Goal: Information Seeking & Learning: Learn about a topic

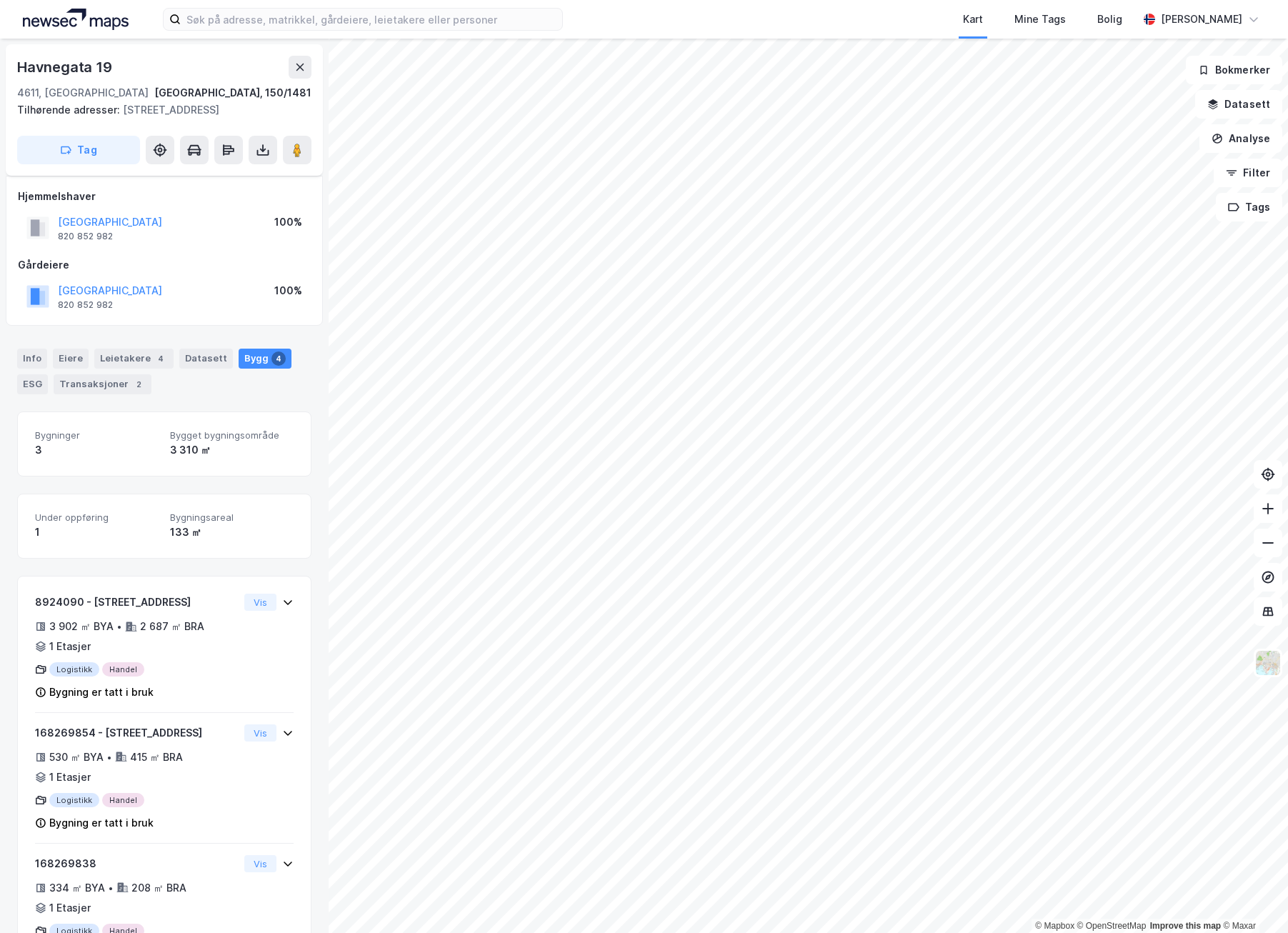
scroll to position [30, 0]
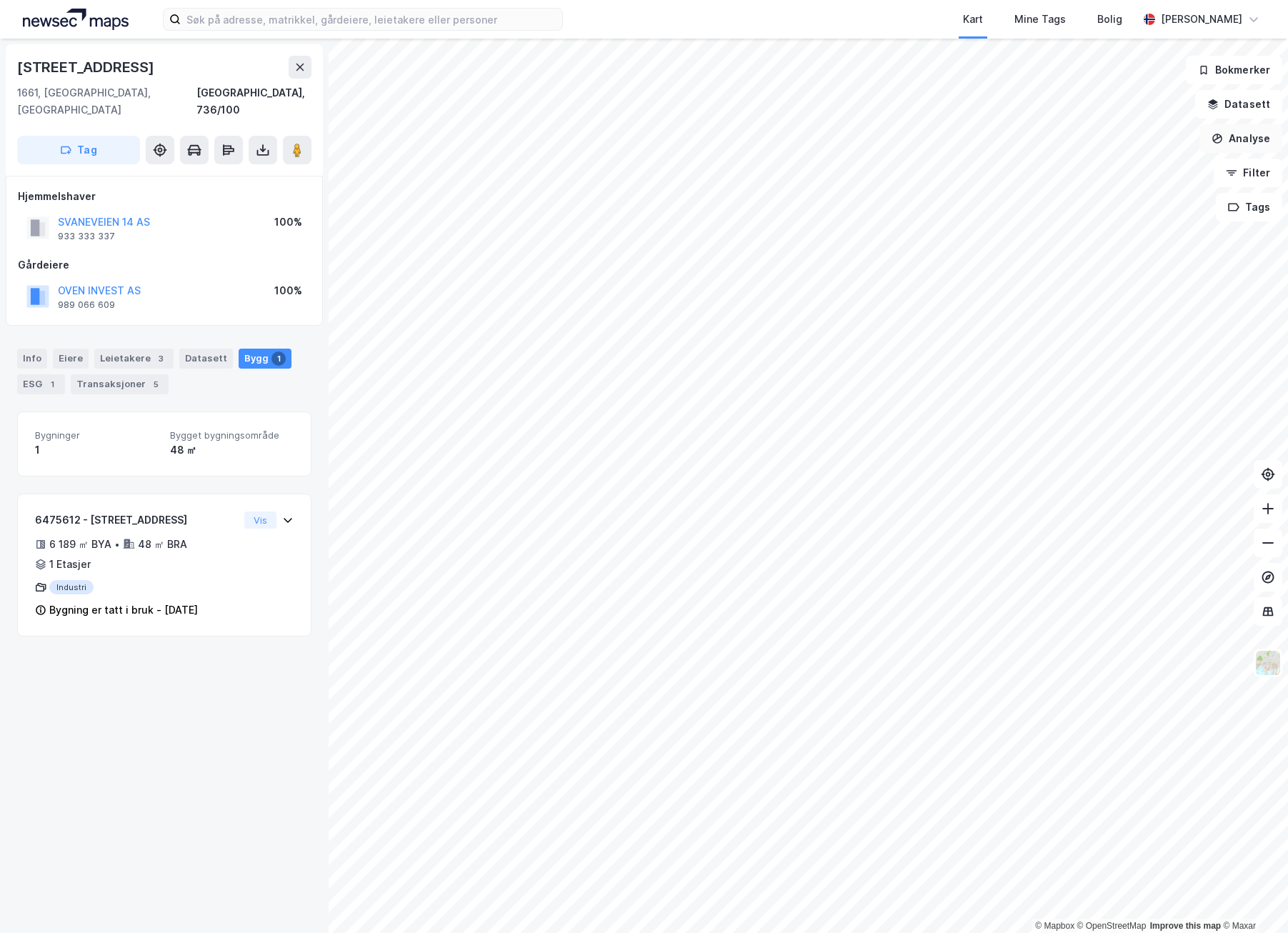
click at [1242, 135] on button "Analyse" at bounding box center [1241, 138] width 83 height 28
click at [1138, 178] on div "Tegn område" at bounding box center [1108, 169] width 165 height 24
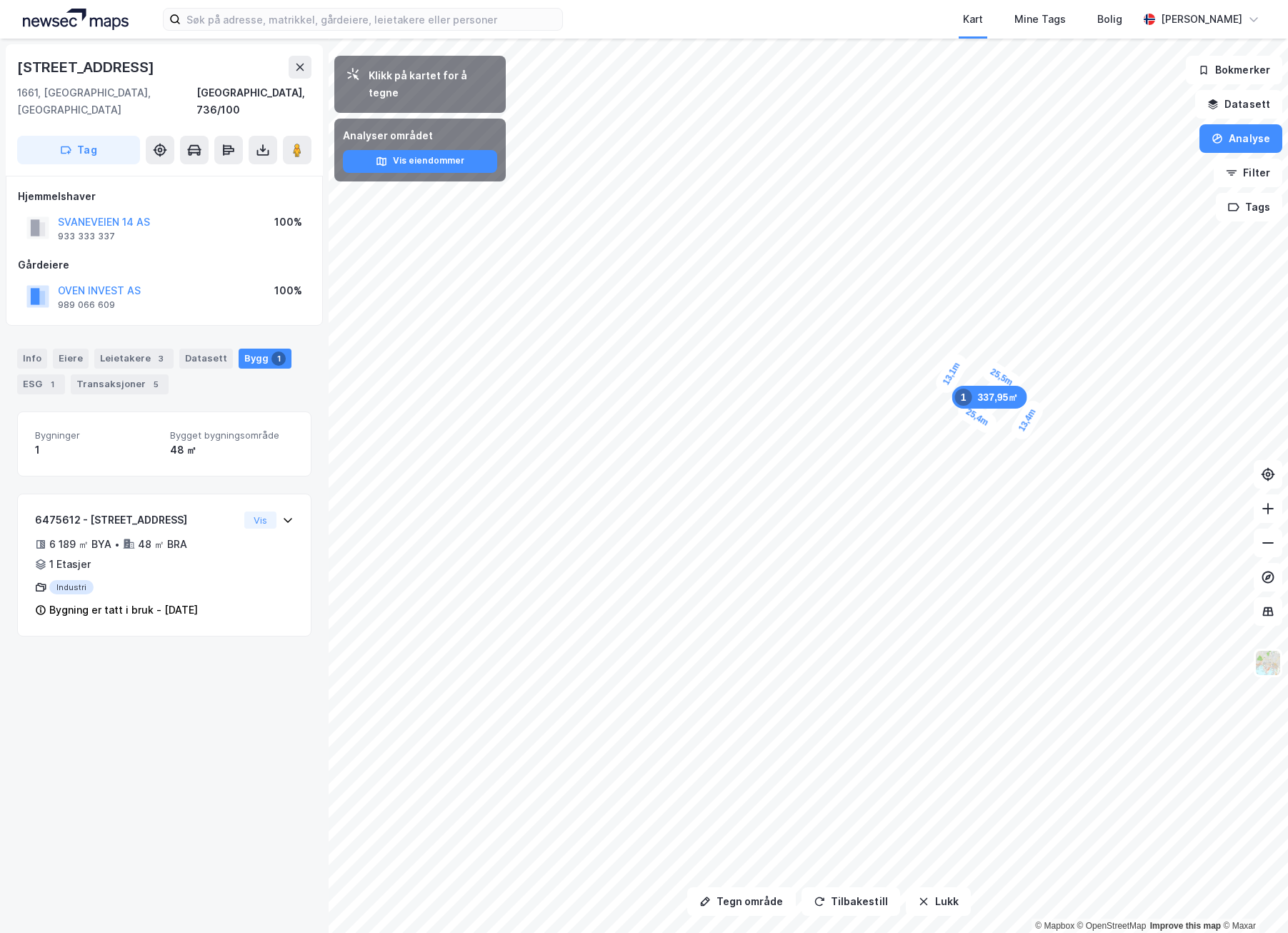
click at [1004, 397] on div "337,95㎡ 1" at bounding box center [990, 397] width 75 height 23
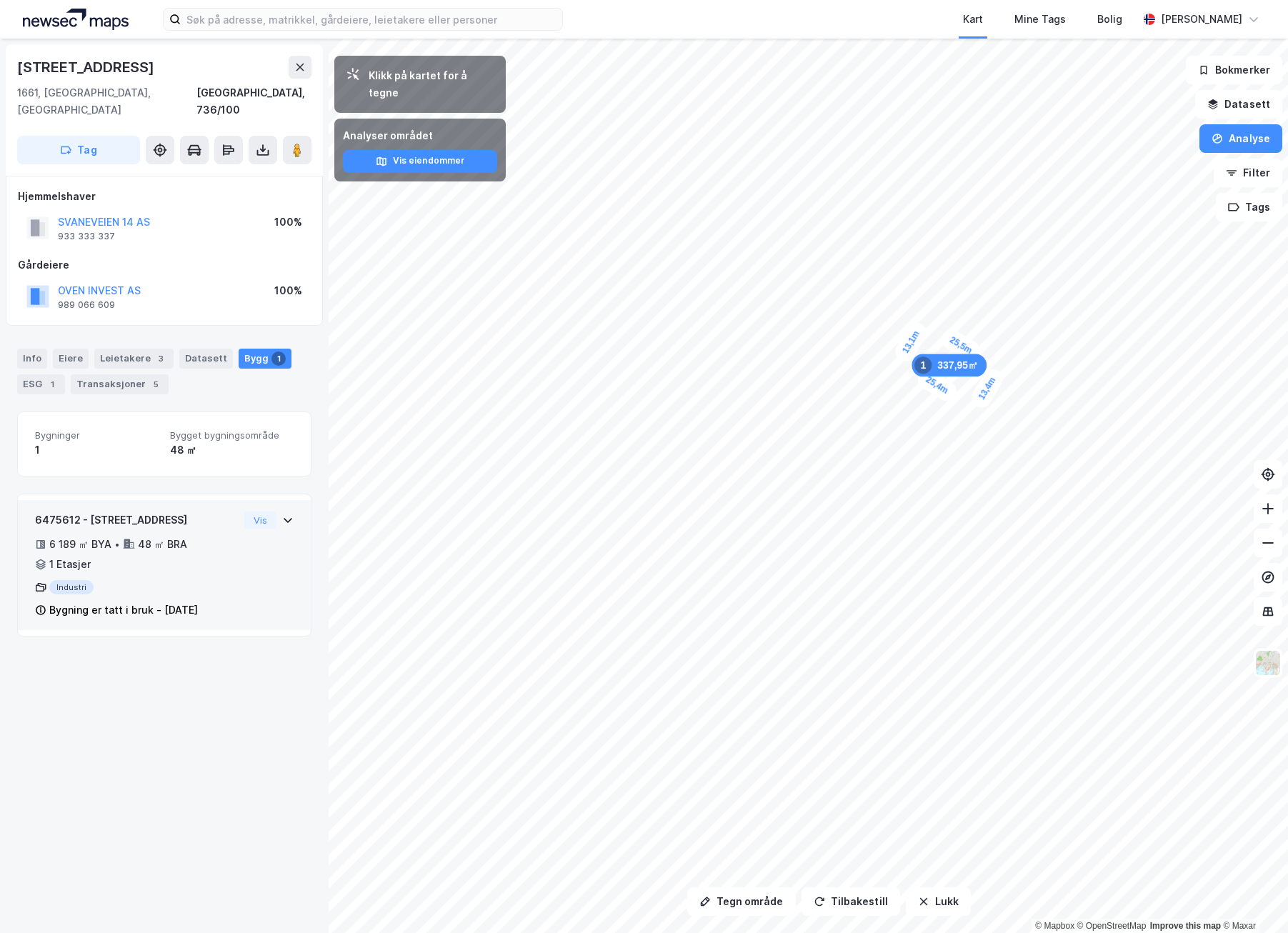
drag, startPoint x: 955, startPoint y: 365, endPoint x: 922, endPoint y: 341, distance: 40.8
click at [922, 341] on div "13,1m" at bounding box center [911, 342] width 39 height 46
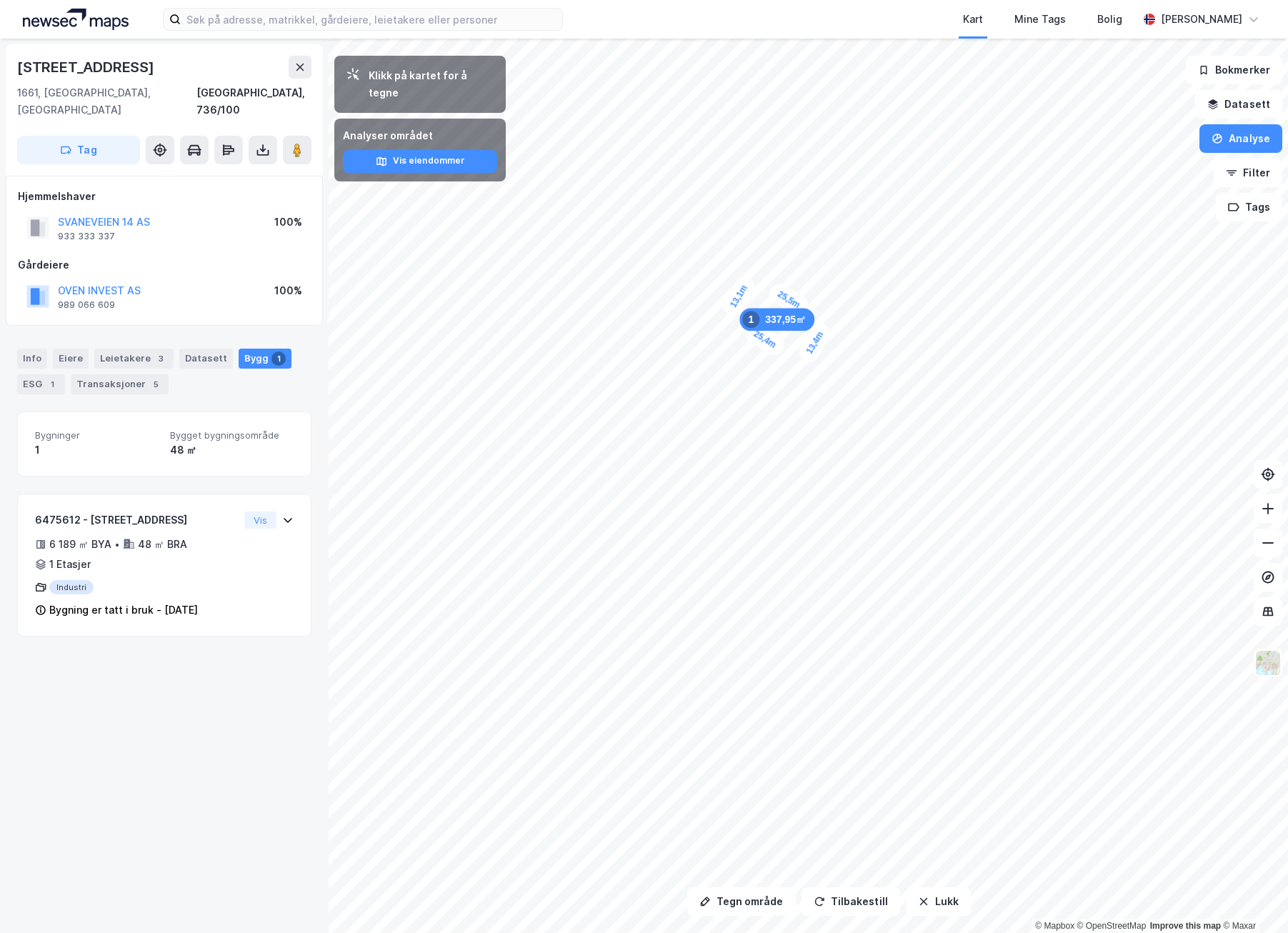
click at [893, 39] on div "13,1m 25,4m 13,4m 25,5m 337,95㎡ 1" at bounding box center [644, 39] width 1288 height 0
click at [307, 136] on button at bounding box center [297, 150] width 28 height 28
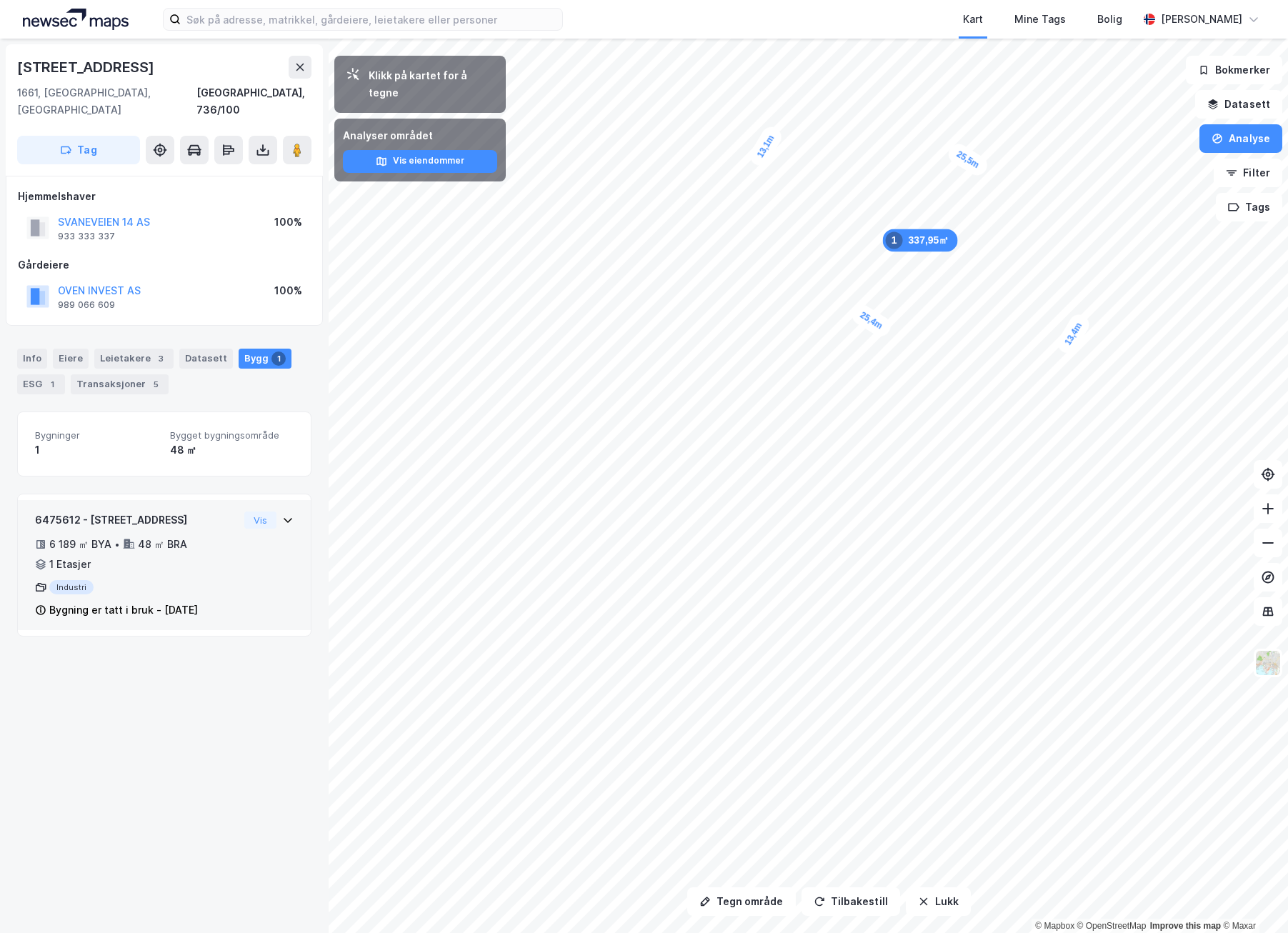
drag, startPoint x: 943, startPoint y: 155, endPoint x: 960, endPoint y: 153, distance: 17.1
click at [960, 153] on div "25,5m" at bounding box center [968, 159] width 46 height 39
drag, startPoint x: 952, startPoint y: 154, endPoint x: 965, endPoint y: 245, distance: 91.9
click at [966, 245] on div "337,95㎡ 1" at bounding box center [1003, 246] width 75 height 23
click at [942, 237] on div "1" at bounding box center [939, 239] width 17 height 17
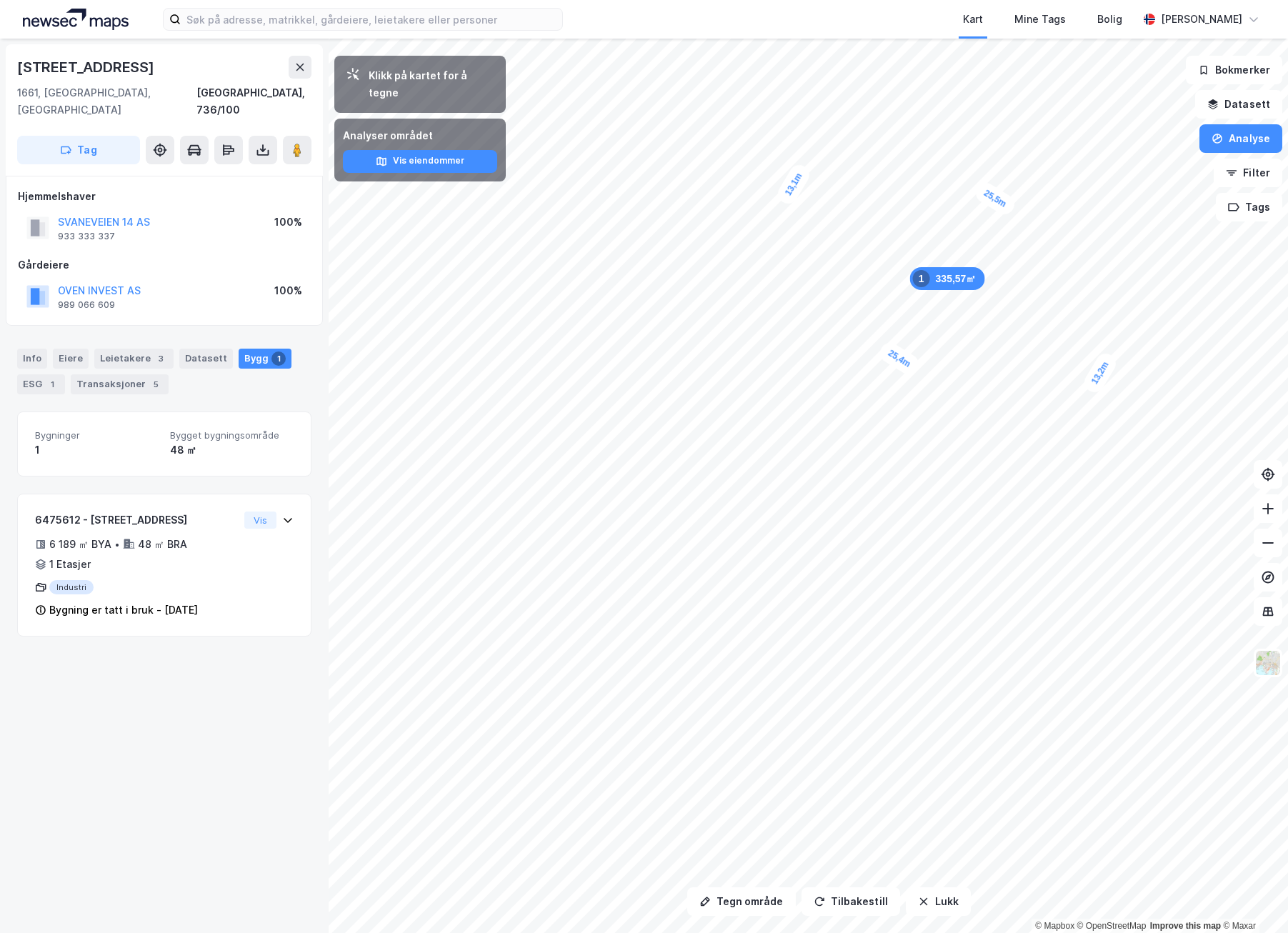
drag, startPoint x: 1006, startPoint y: 161, endPoint x: 991, endPoint y: 201, distance: 42.7
click at [990, 202] on div "25,5m" at bounding box center [996, 199] width 46 height 39
click at [1224, 139] on icon "button" at bounding box center [1218, 138] width 11 height 11
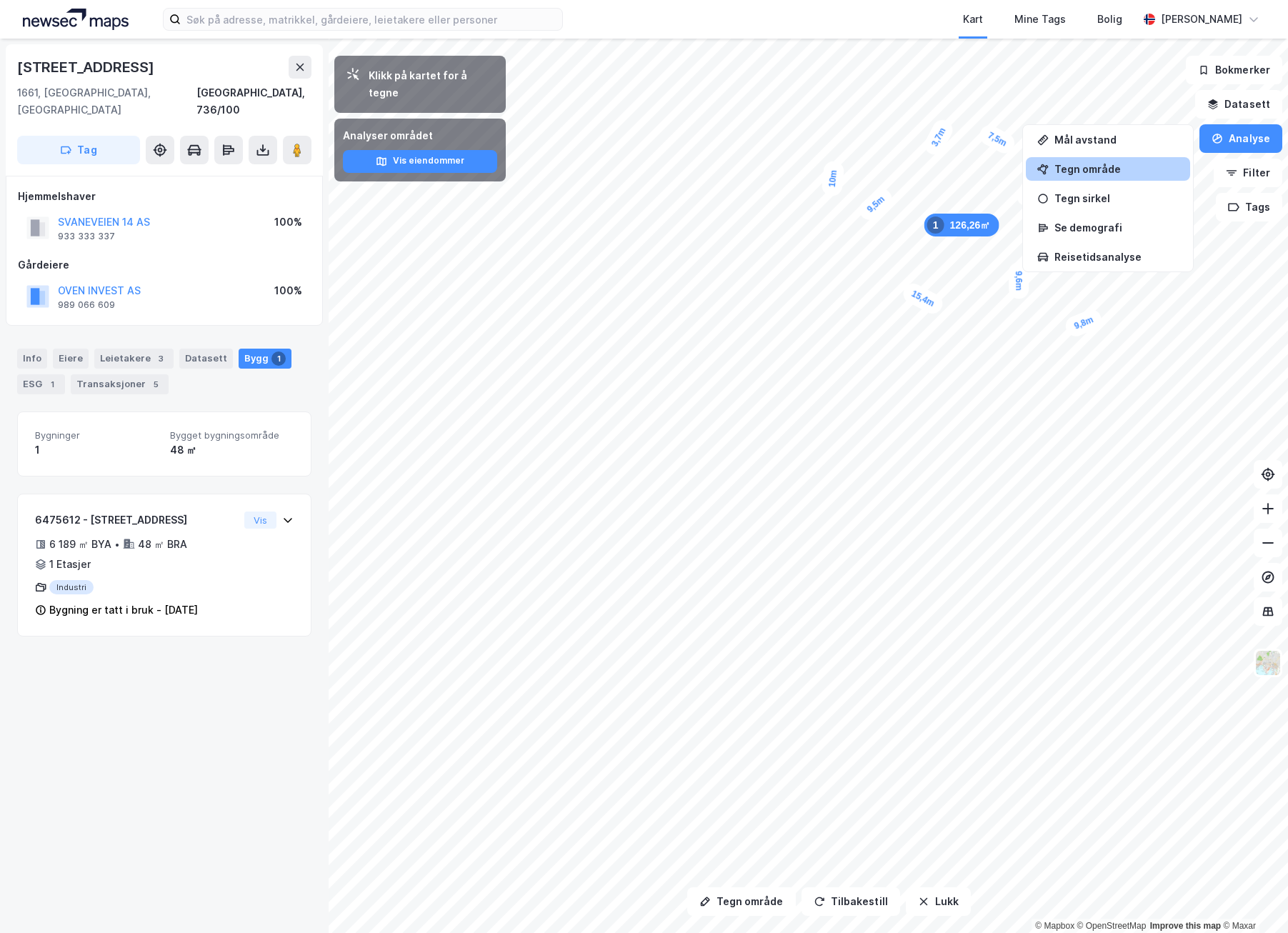
click at [1115, 179] on div "Tegn område" at bounding box center [1108, 169] width 165 height 24
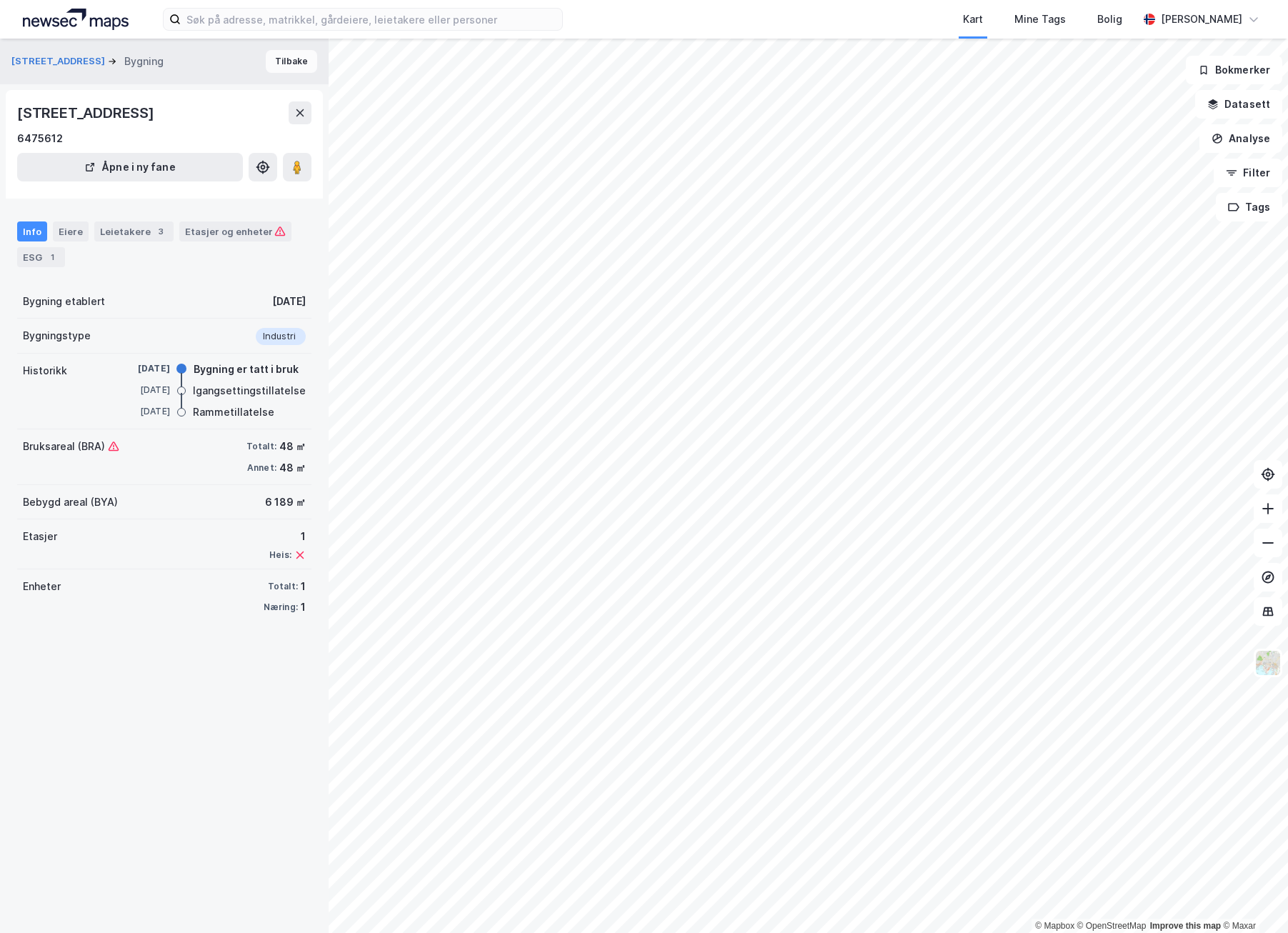
click at [281, 59] on button "Tilbake" at bounding box center [291, 62] width 51 height 23
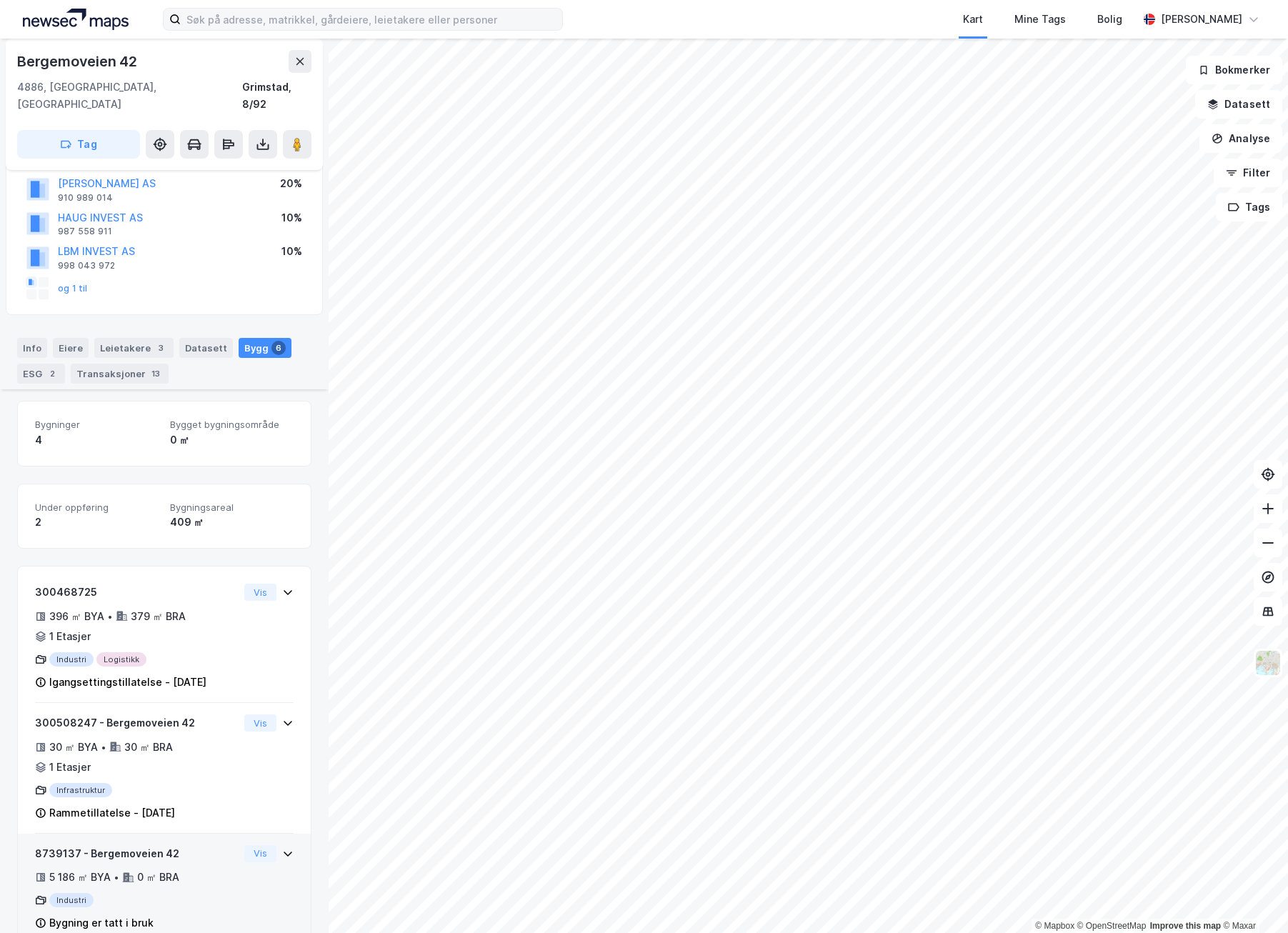
scroll to position [456, 0]
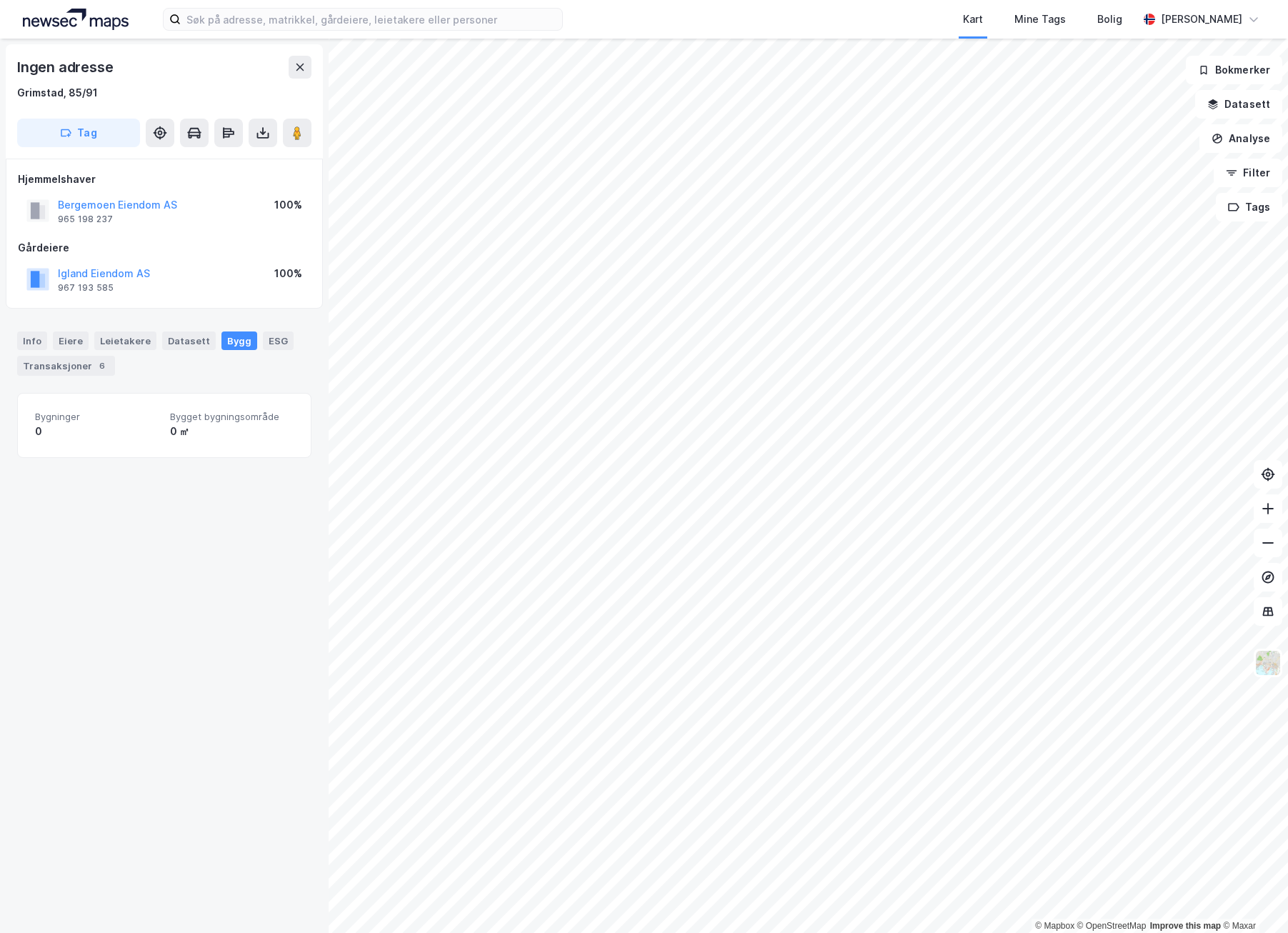
scroll to position [70, 0]
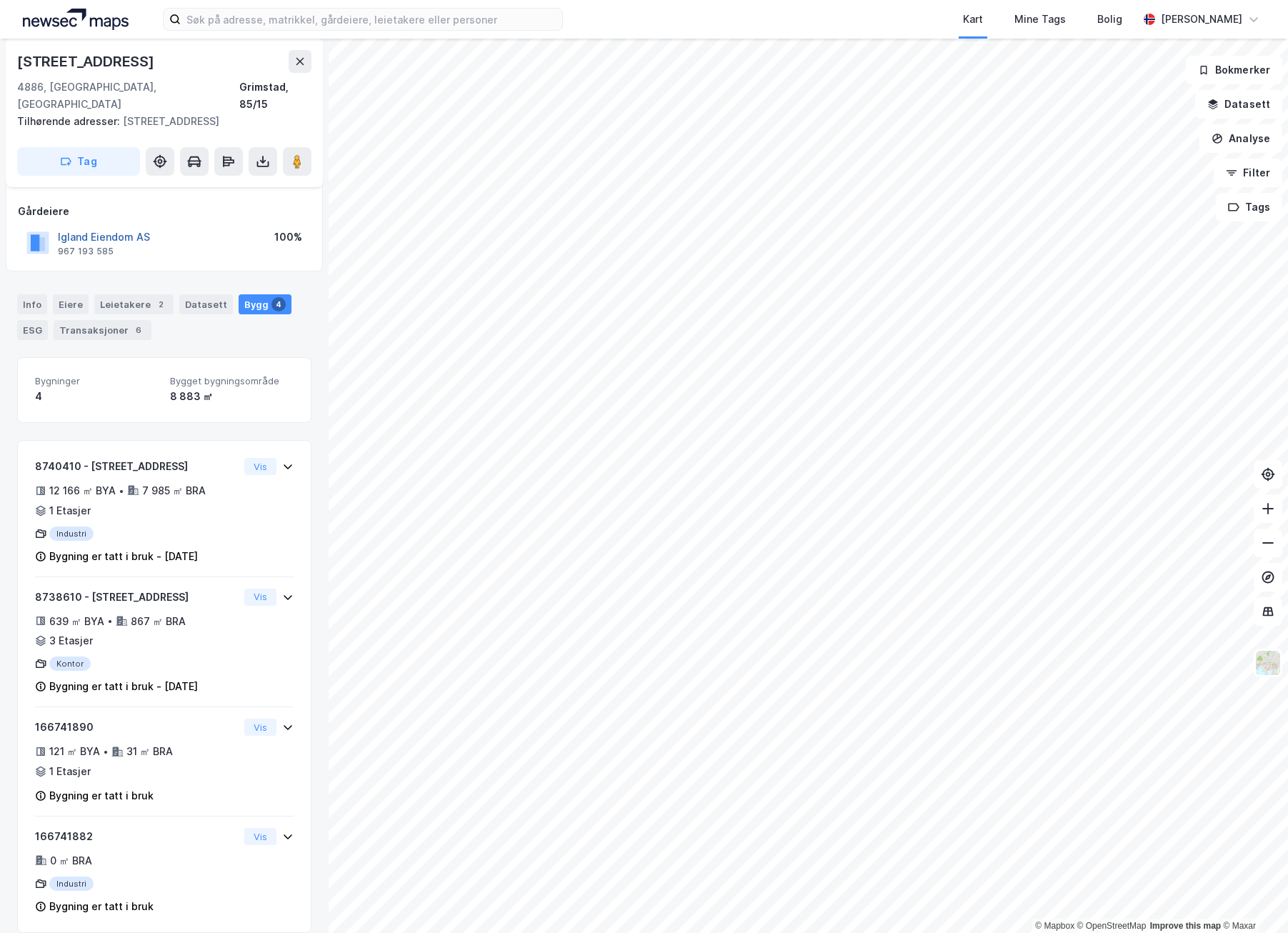
click at [0, 0] on button "Igland Eiendom AS" at bounding box center [0, 0] width 0 height 0
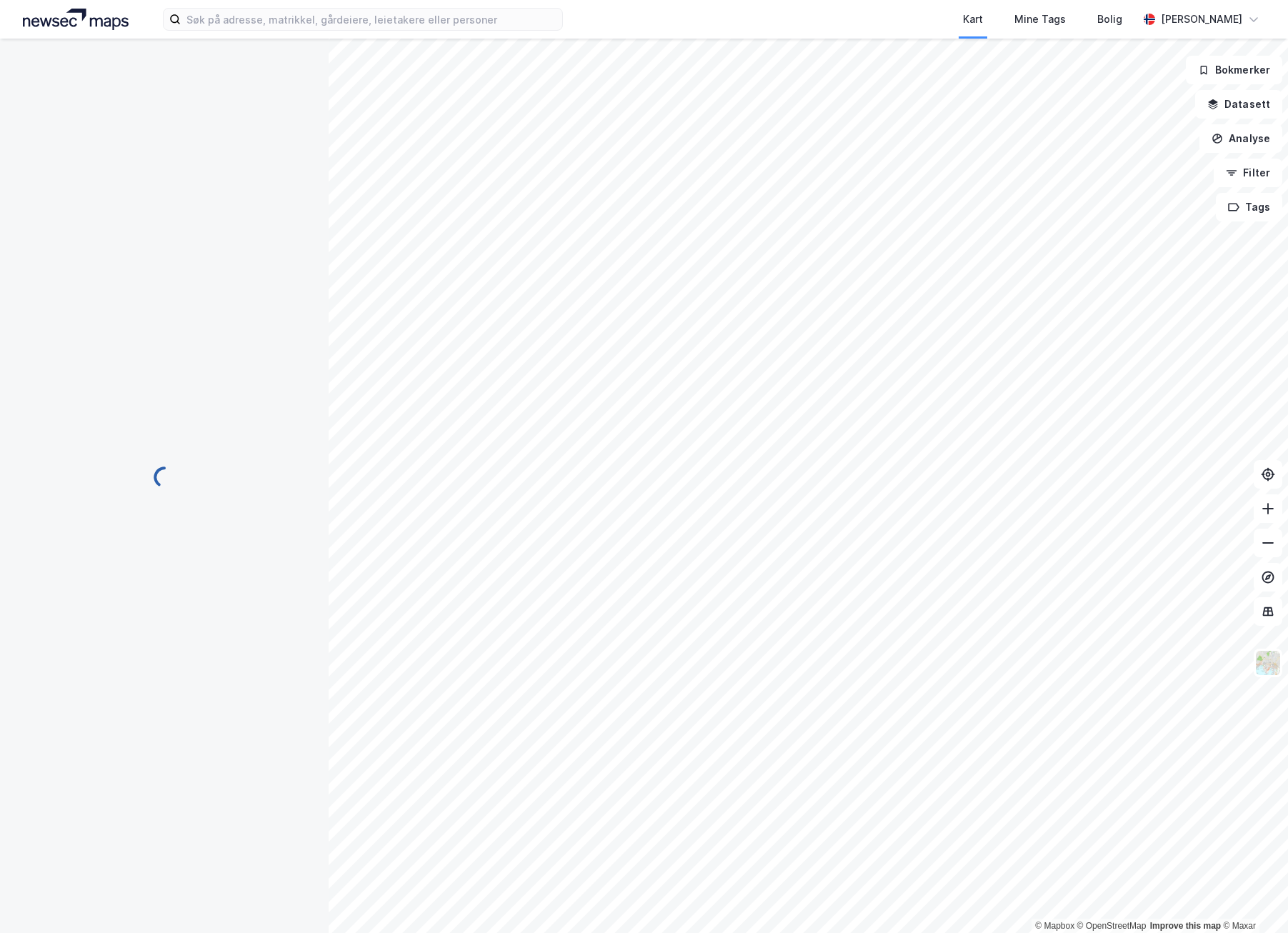
scroll to position [70, 0]
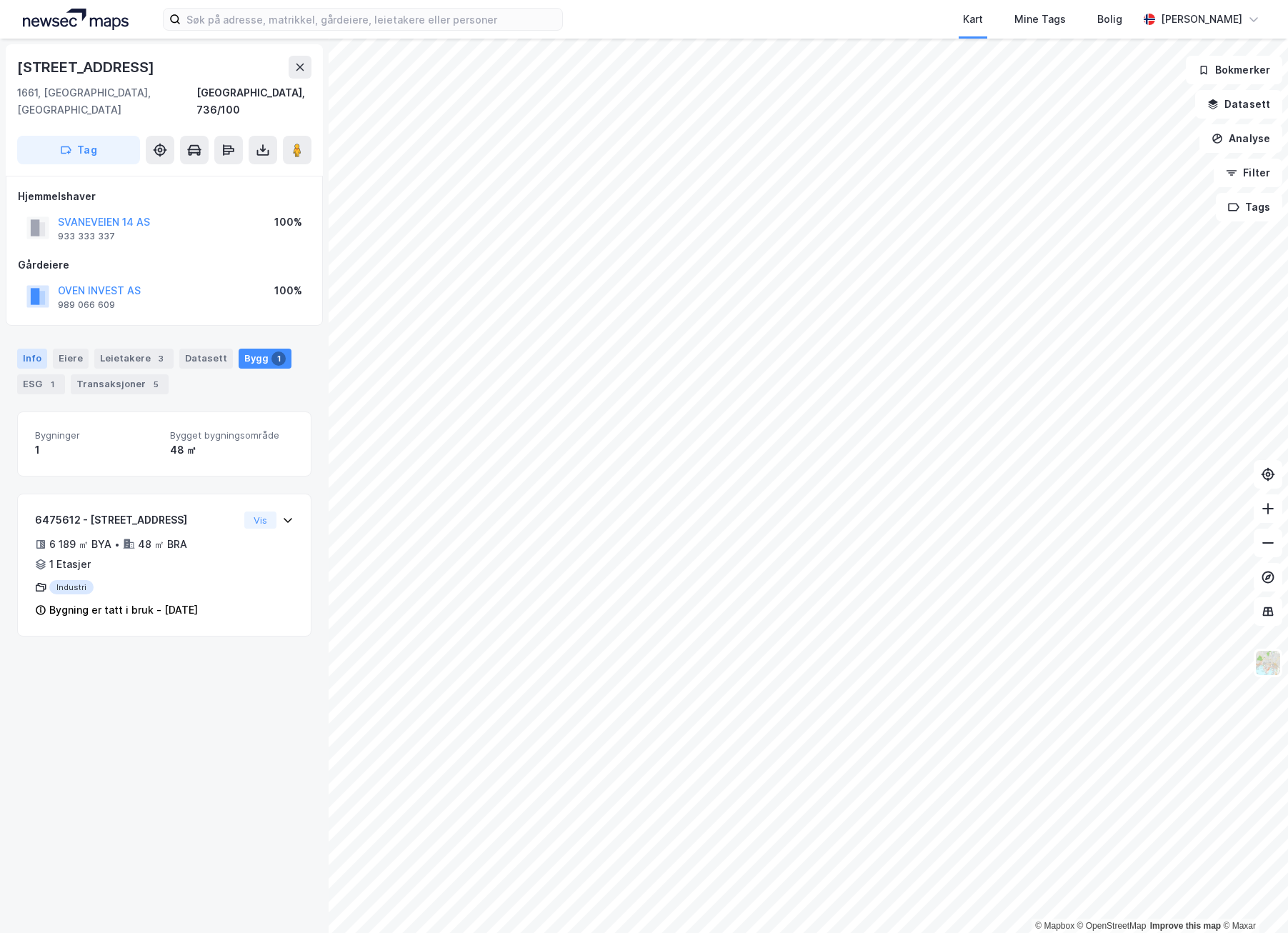
click at [31, 349] on div "Info" at bounding box center [32, 358] width 30 height 20
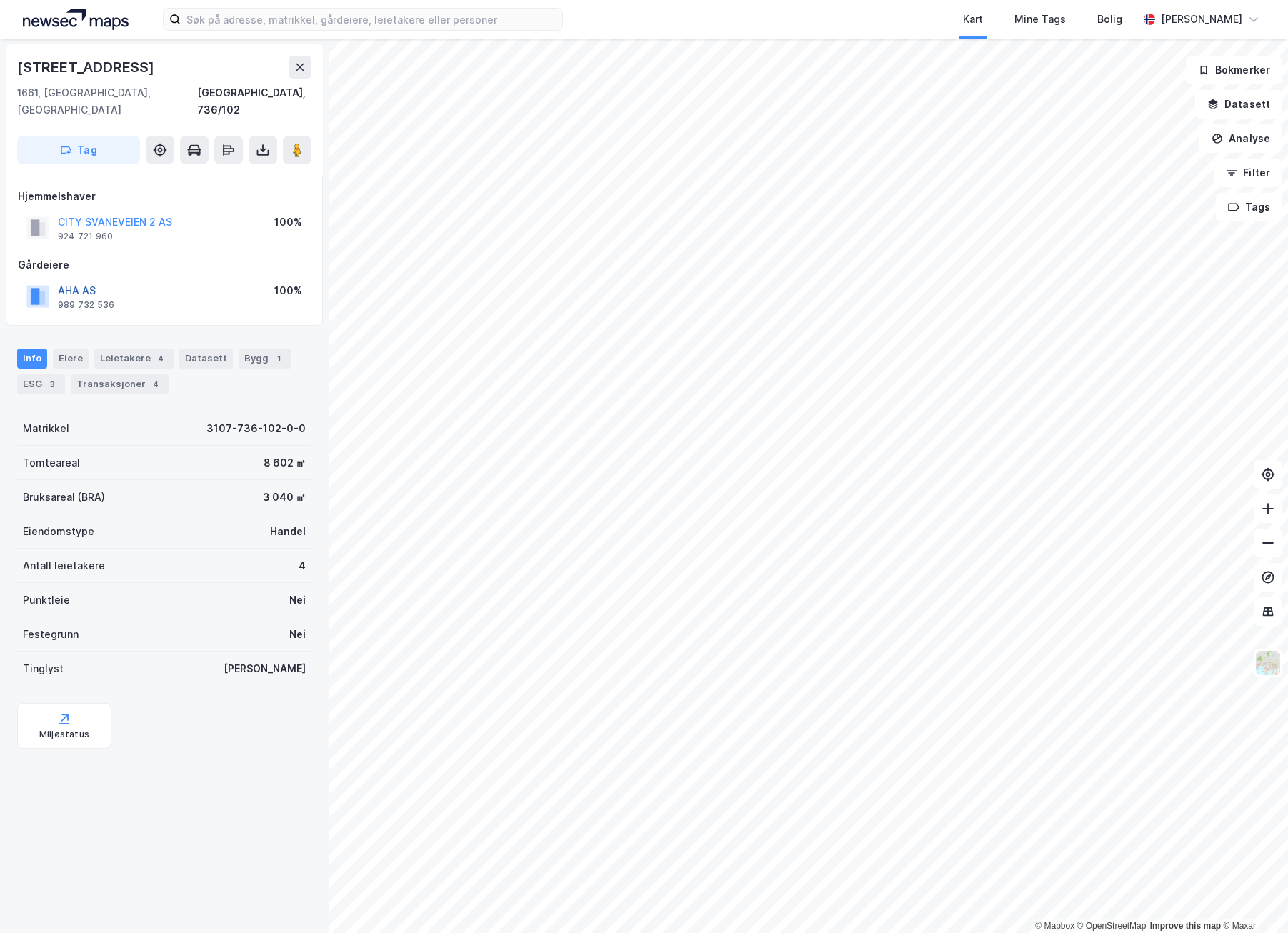
click at [0, 0] on button "AHA AS" at bounding box center [0, 0] width 0 height 0
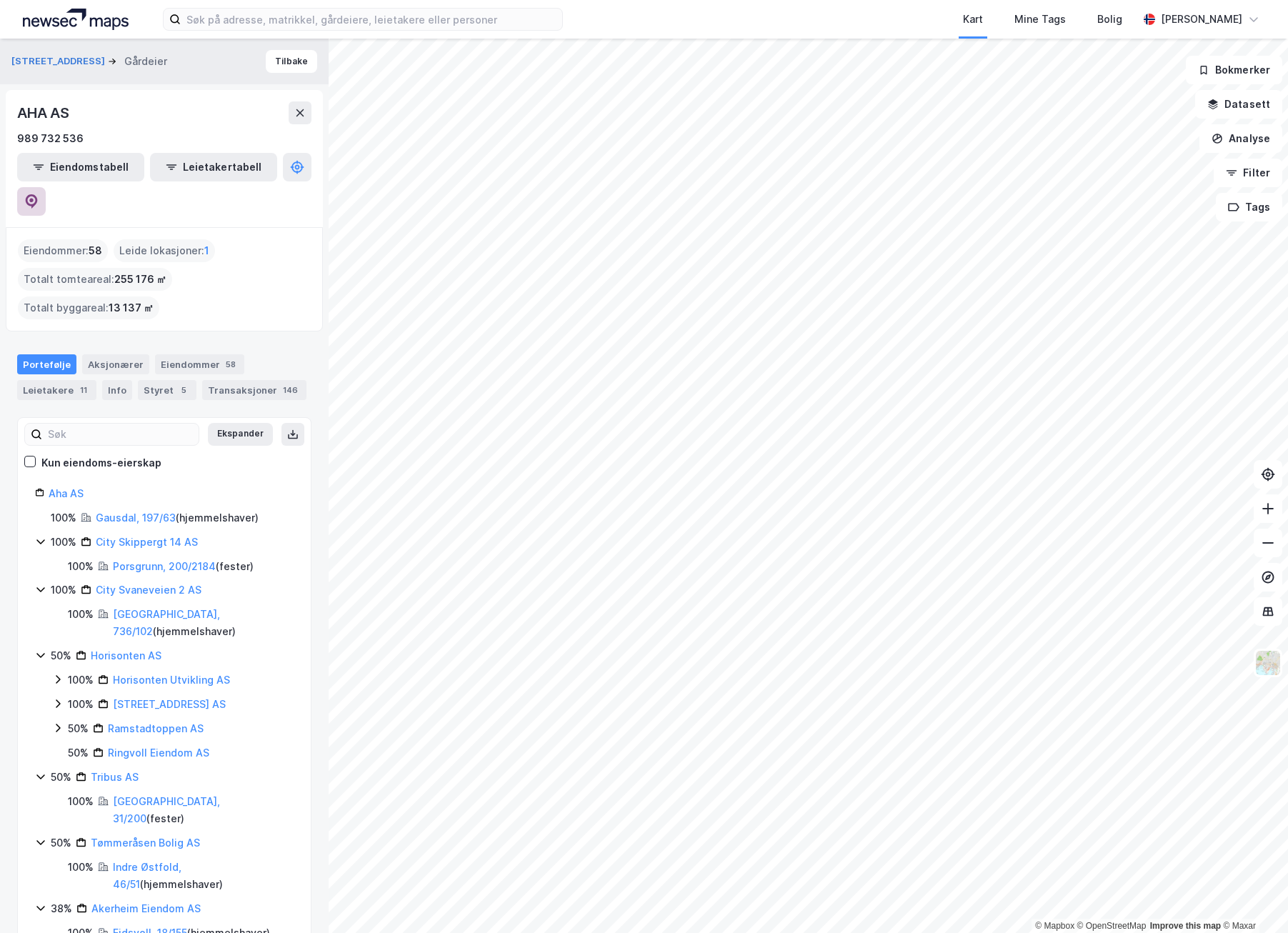
click at [46, 187] on button at bounding box center [31, 202] width 28 height 28
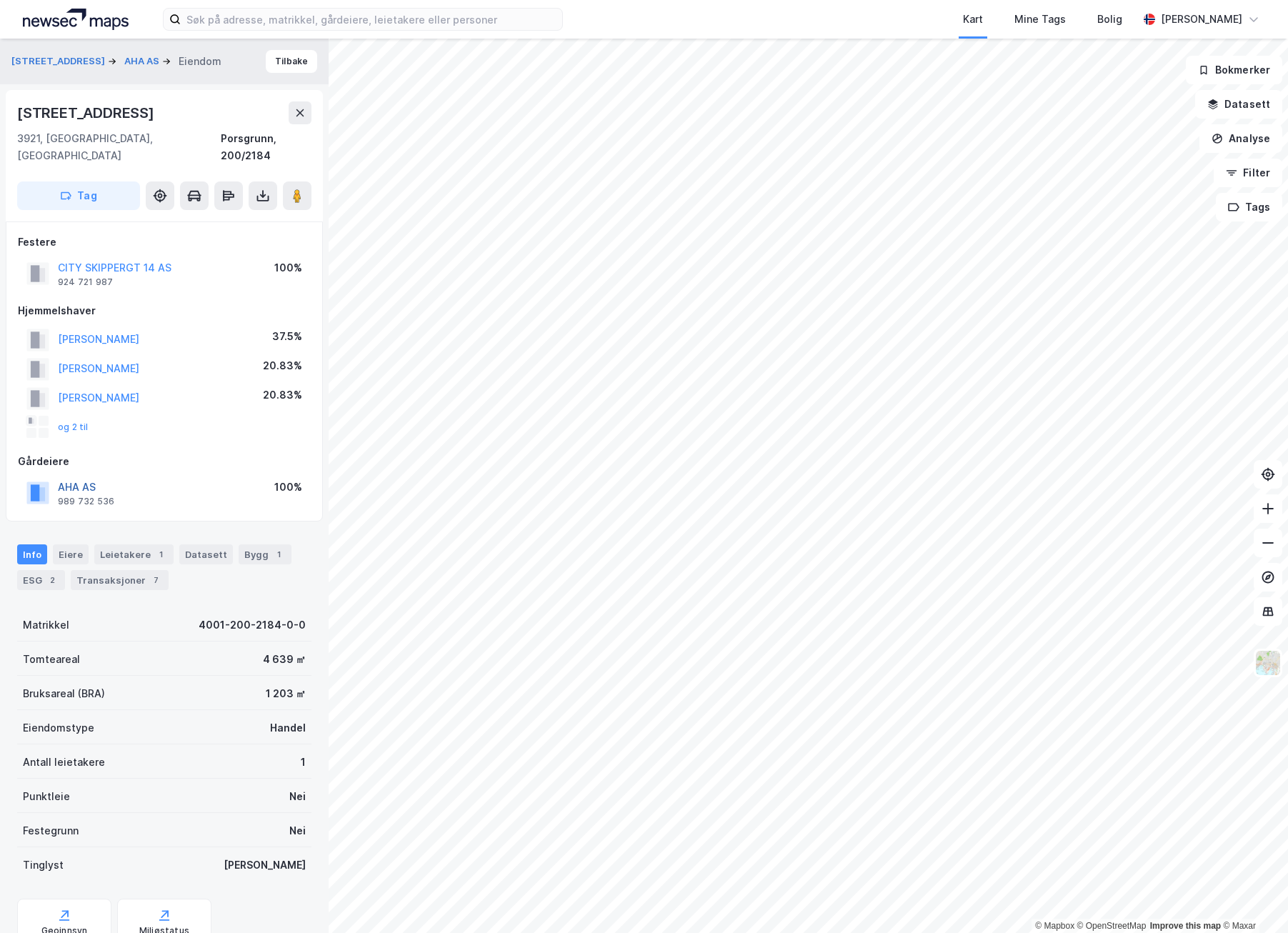
click at [0, 0] on button "AHA AS" at bounding box center [0, 0] width 0 height 0
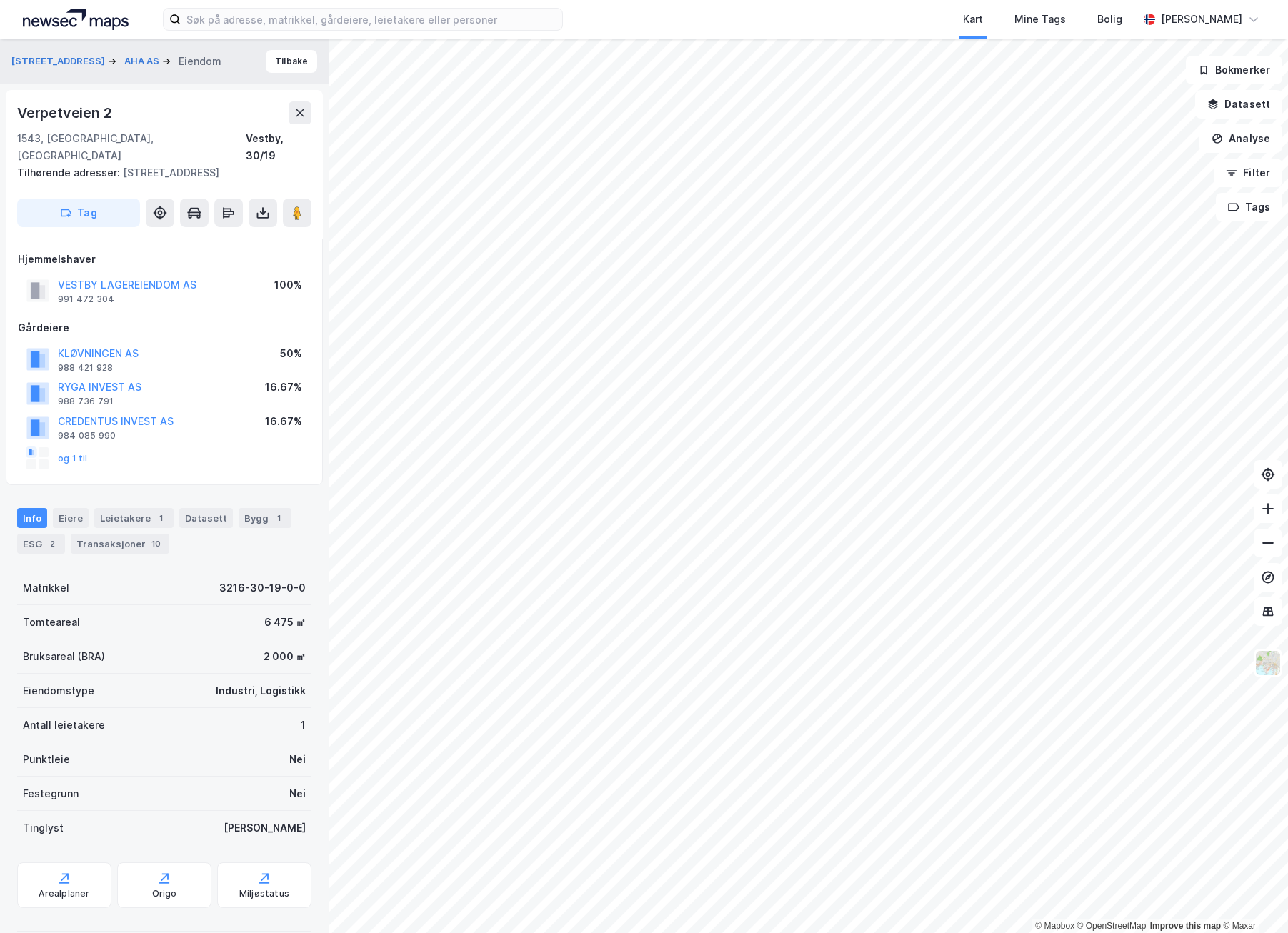
scroll to position [3, 0]
click at [0, 0] on button "VESTBY LAGEREIENDOM AS" at bounding box center [0, 0] width 0 height 0
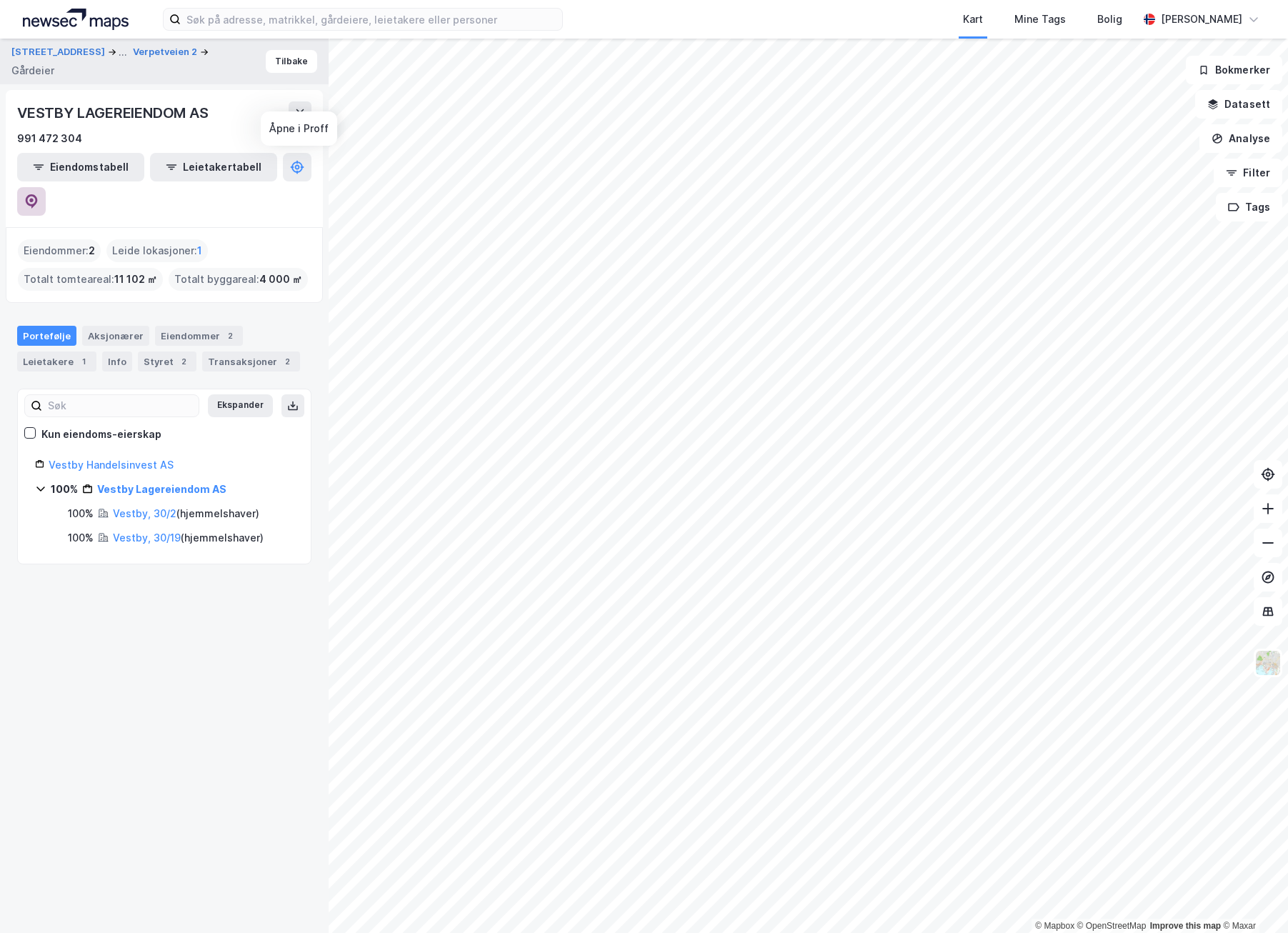
click at [39, 195] on icon at bounding box center [32, 202] width 14 height 14
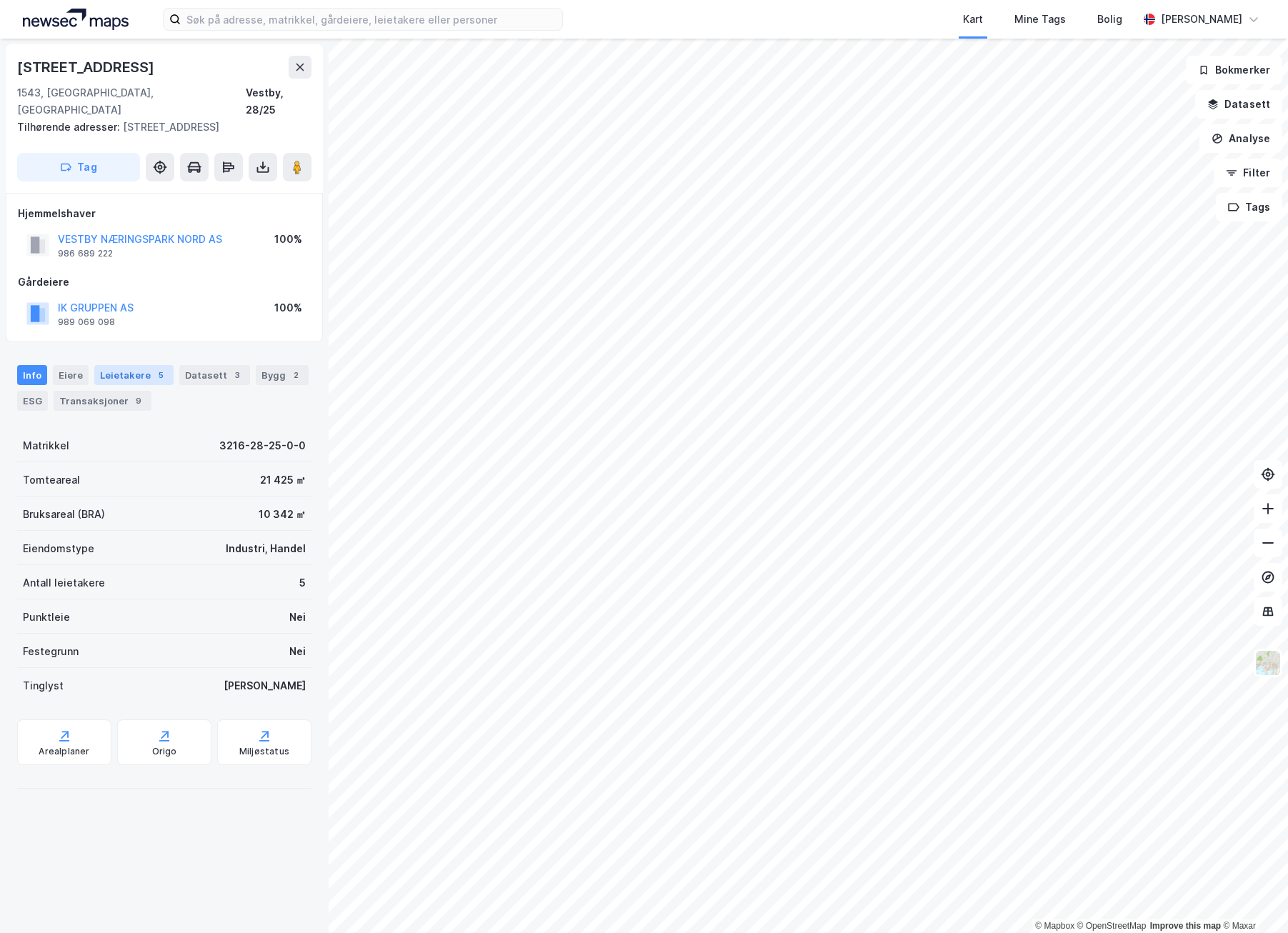
click at [143, 365] on div "Leietakere 5" at bounding box center [134, 375] width 79 height 20
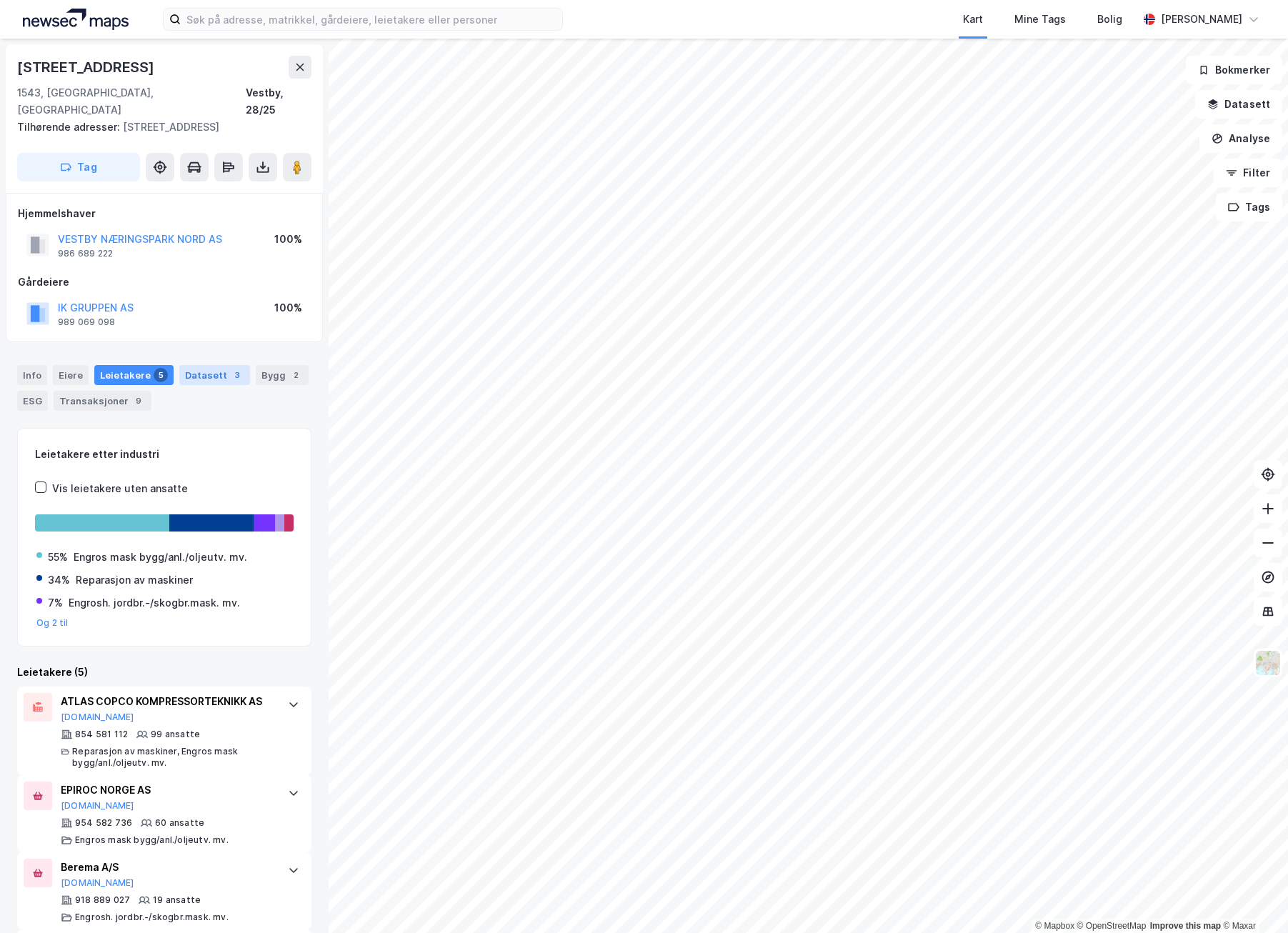
click at [181, 365] on div "Datasett 3" at bounding box center [215, 375] width 70 height 20
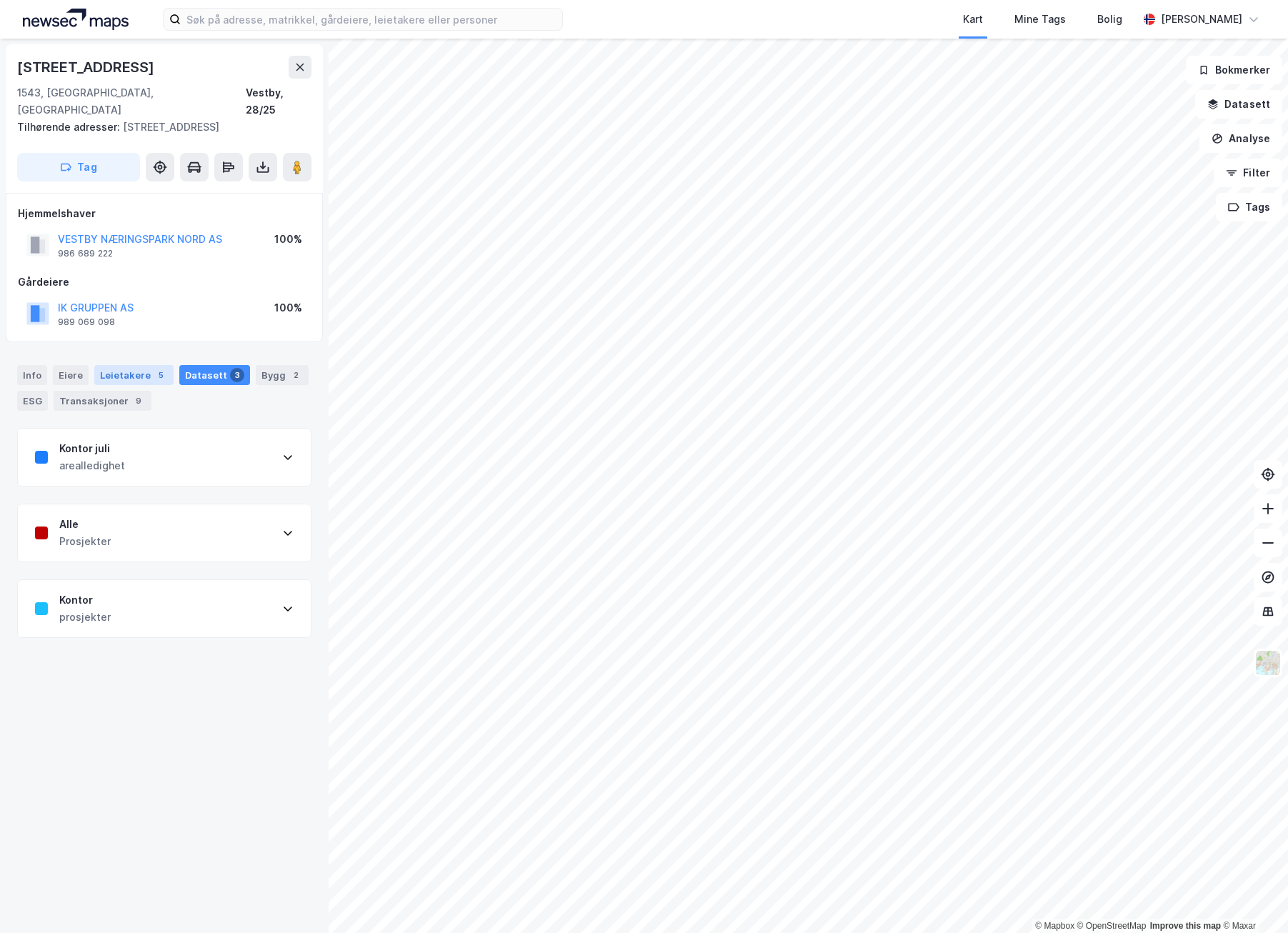
click at [104, 365] on div "Leietakere 5" at bounding box center [134, 375] width 79 height 20
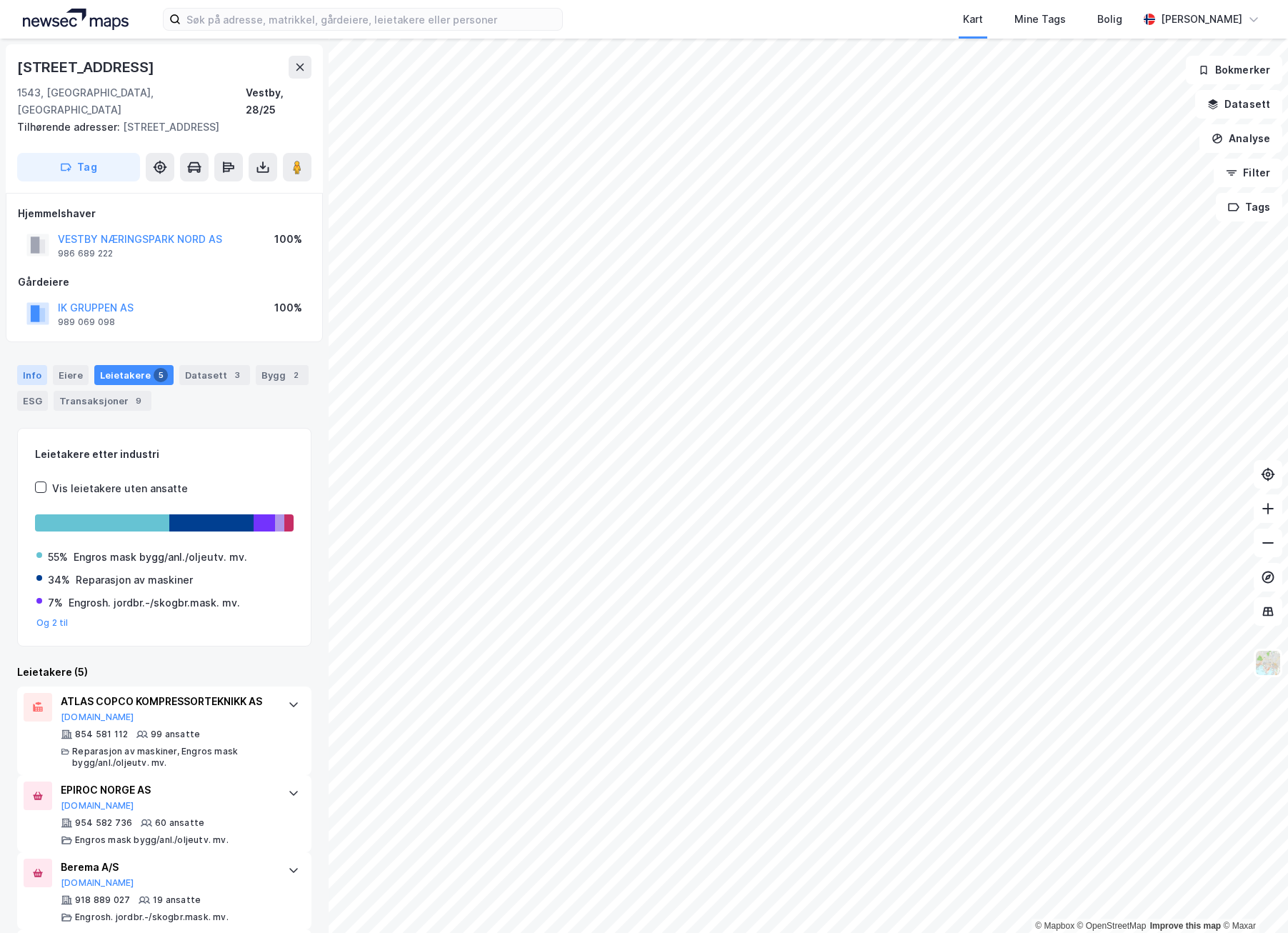
click at [21, 365] on div "Info" at bounding box center [32, 375] width 30 height 20
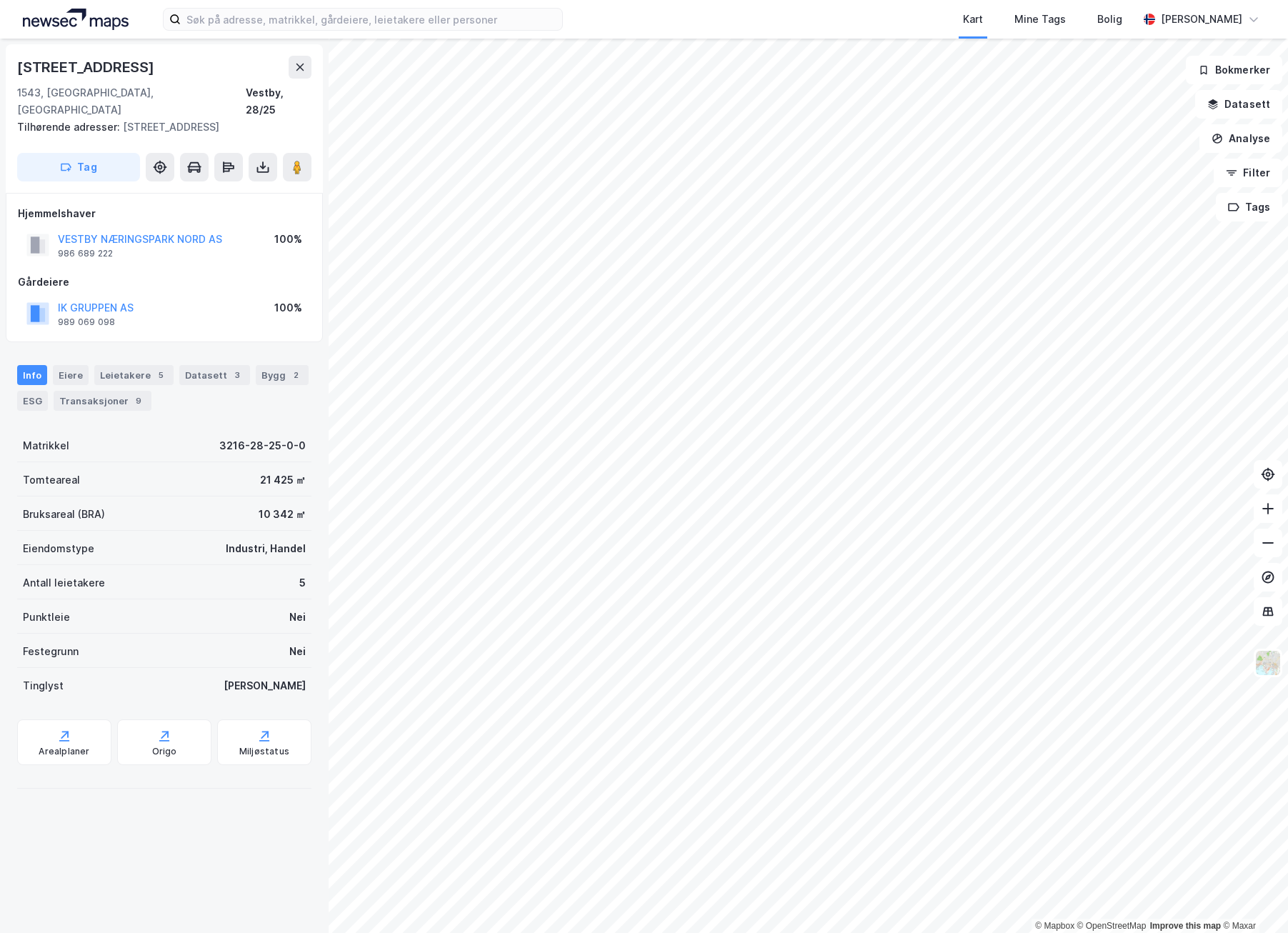
click at [734, 932] on html "Kart Mine Tags Bolig [PERSON_NAME] © Mapbox © OpenStreetMap Improve this map © …" at bounding box center [644, 466] width 1288 height 933
click at [697, 932] on html "Kart Mine Tags Bolig [PERSON_NAME] © Mapbox © OpenStreetMap Improve this map © …" at bounding box center [644, 466] width 1288 height 933
click at [795, 932] on html "Kart Mine Tags Bolig [PERSON_NAME] © Mapbox © OpenStreetMap Improve this map © …" at bounding box center [644, 466] width 1288 height 933
click at [844, 932] on html "Kart Mine Tags Bolig [PERSON_NAME] © Mapbox © OpenStreetMap Improve this map © …" at bounding box center [644, 466] width 1288 height 933
